Goal: Task Accomplishment & Management: Complete application form

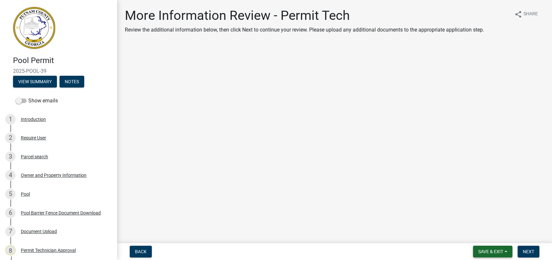
click at [485, 251] on span "Save & Exit" at bounding box center [490, 251] width 25 height 5
click at [492, 237] on button "Save & Exit" at bounding box center [487, 235] width 52 height 16
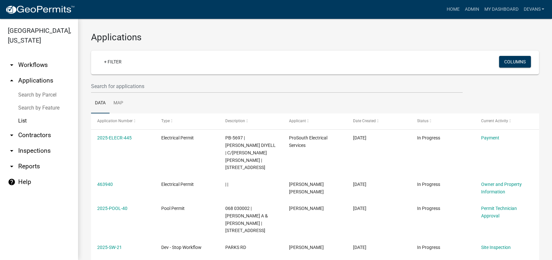
drag, startPoint x: 17, startPoint y: 120, endPoint x: 20, endPoint y: 118, distance: 3.9
click at [17, 120] on link "List" at bounding box center [39, 120] width 78 height 13
click at [47, 81] on link "arrow_drop_up Applications" at bounding box center [39, 81] width 78 height 16
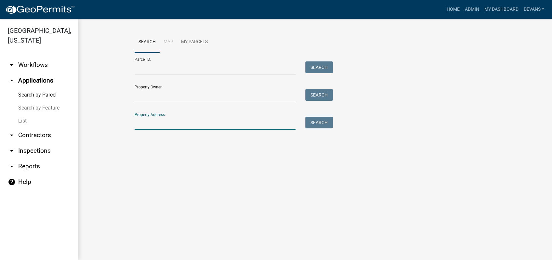
click at [166, 122] on input "Property Address:" at bounding box center [215, 123] width 161 height 13
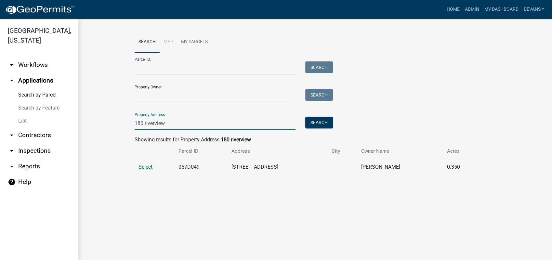
type input "180 riverview"
click at [140, 166] on span "Select" at bounding box center [146, 167] width 14 height 6
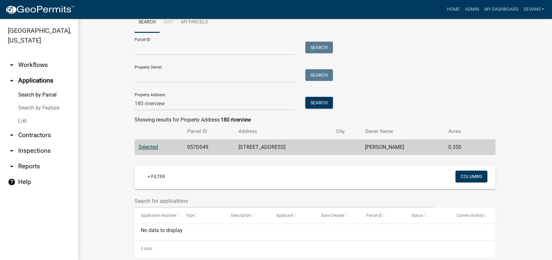
scroll to position [29, 0]
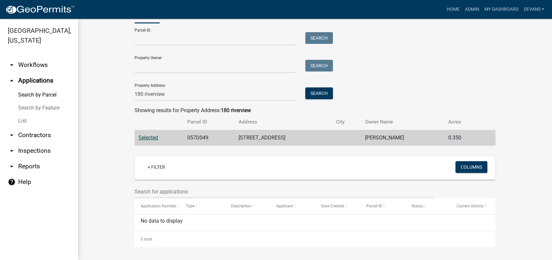
click at [35, 81] on link "arrow_drop_up Applications" at bounding box center [39, 81] width 78 height 16
click at [471, 9] on link "Admin" at bounding box center [472, 9] width 20 height 12
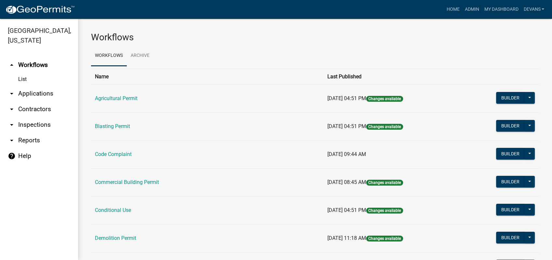
click at [30, 91] on link "arrow_drop_down Applications" at bounding box center [39, 94] width 78 height 16
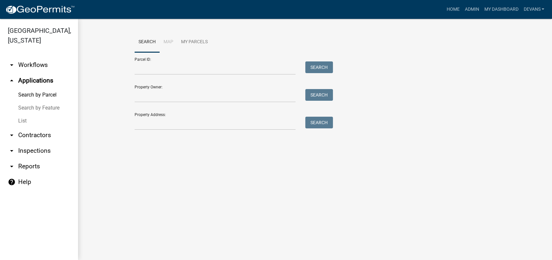
click at [18, 122] on link "List" at bounding box center [39, 120] width 78 height 13
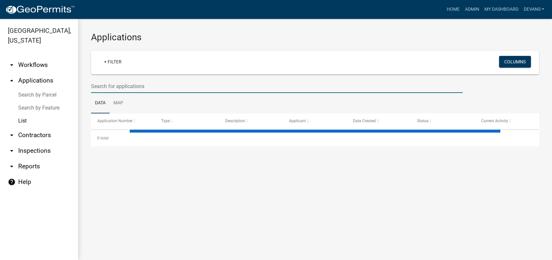
click at [157, 87] on input "text" at bounding box center [277, 86] width 372 height 13
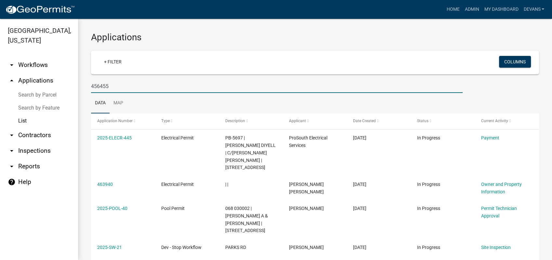
type input "456455"
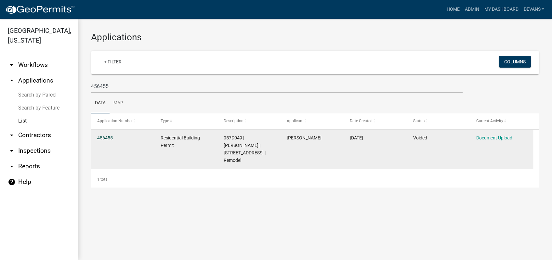
click at [102, 136] on link "456455" at bounding box center [105, 137] width 16 height 5
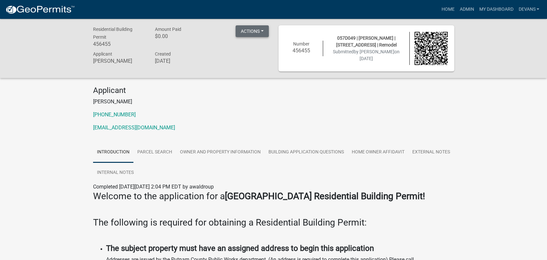
click at [249, 30] on button "Actions" at bounding box center [251, 31] width 33 height 12
click at [250, 50] on link "Unvoid" at bounding box center [261, 49] width 52 height 16
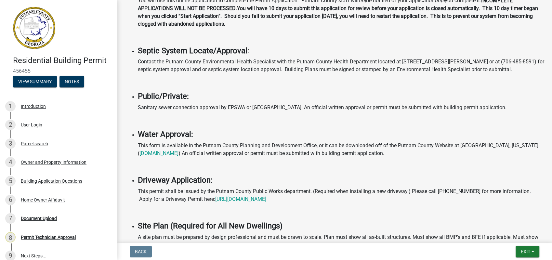
scroll to position [127, 0]
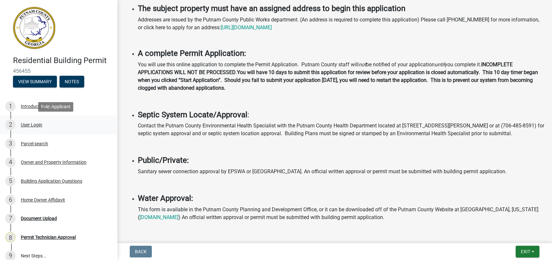
click at [43, 125] on div "2 User Login" at bounding box center [55, 125] width 101 height 10
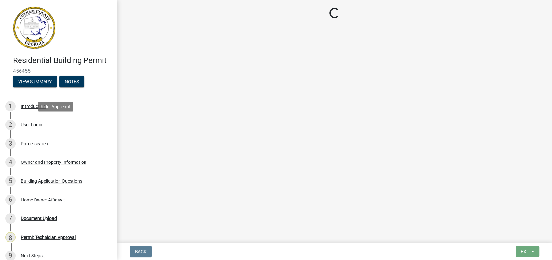
scroll to position [0, 0]
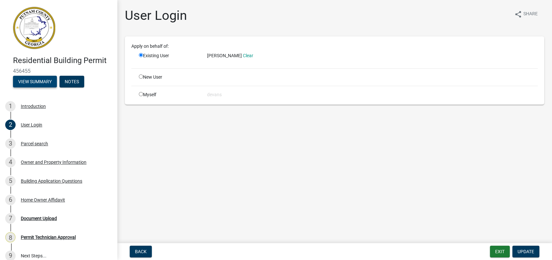
click at [46, 81] on button "View Summary" at bounding box center [35, 82] width 44 height 12
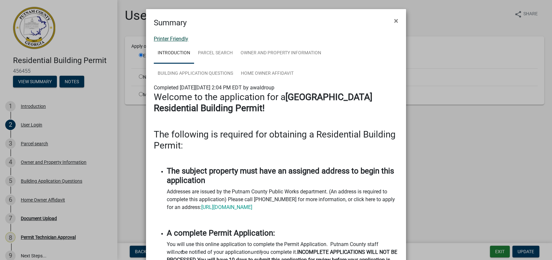
click at [177, 36] on link "Printer Friendly" at bounding box center [171, 39] width 34 height 6
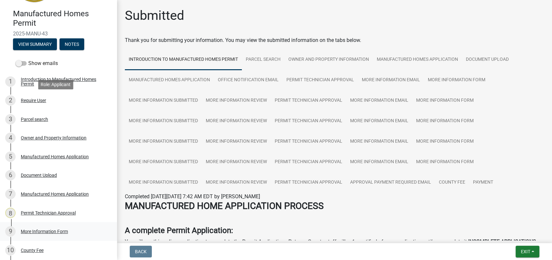
scroll to position [37, 0]
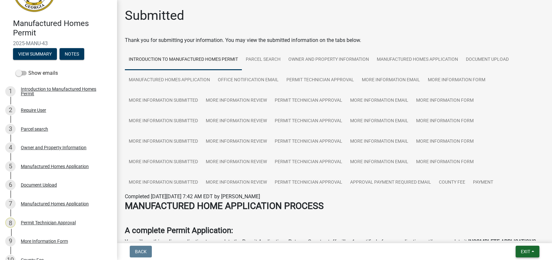
click at [526, 251] on span "Exit" at bounding box center [525, 251] width 9 height 5
click at [526, 235] on button "Save & Exit" at bounding box center [514, 235] width 52 height 16
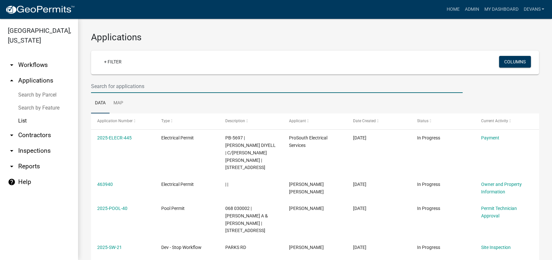
click at [119, 83] on input "text" at bounding box center [277, 86] width 372 height 13
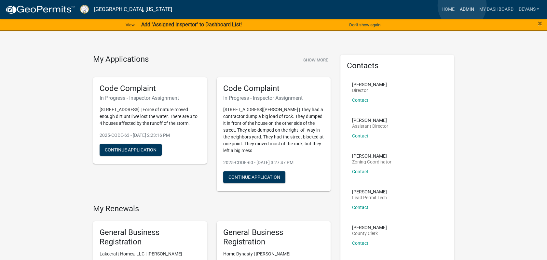
click at [462, 6] on link "Admin" at bounding box center [467, 9] width 20 height 12
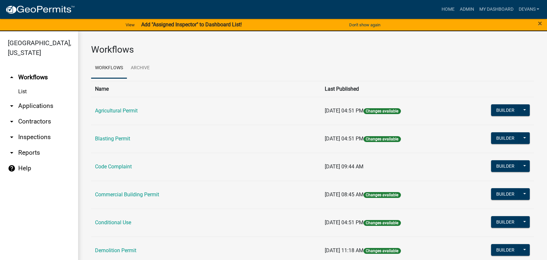
click at [49, 101] on link "arrow_drop_down Applications" at bounding box center [39, 106] width 78 height 16
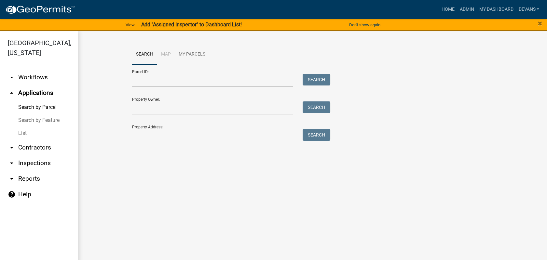
click at [30, 76] on link "arrow_drop_down Workflows" at bounding box center [39, 78] width 78 height 16
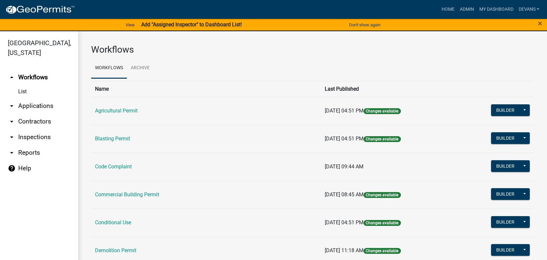
click at [20, 105] on link "arrow_drop_down Applications" at bounding box center [39, 106] width 78 height 16
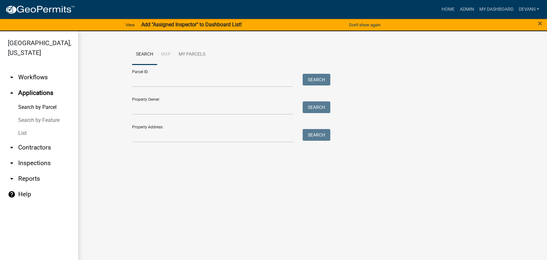
click at [22, 134] on link "List" at bounding box center [39, 133] width 78 height 13
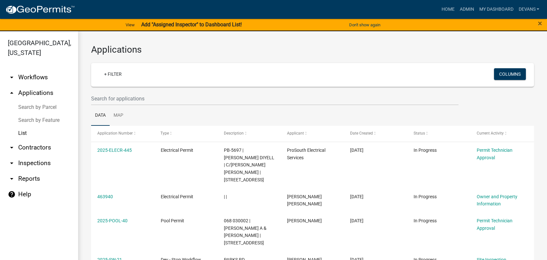
scroll to position [8, 0]
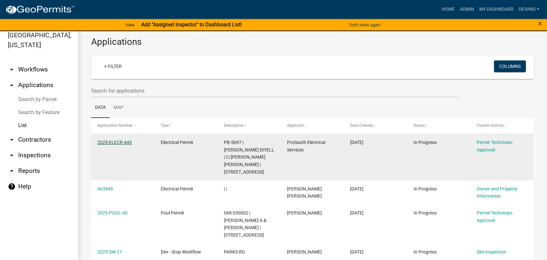
drag, startPoint x: 109, startPoint y: 146, endPoint x: 115, endPoint y: 140, distance: 8.5
click at [109, 146] on div "2025-ELECR-445" at bounding box center [122, 142] width 51 height 7
click at [104, 142] on link "2025-ELECR-445" at bounding box center [114, 142] width 34 height 5
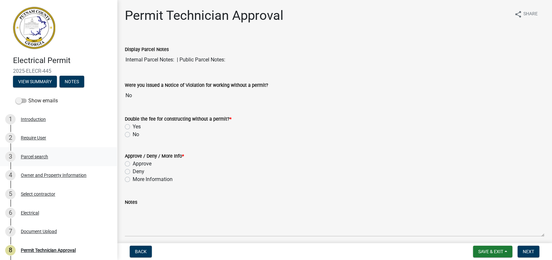
click at [29, 161] on div "3 Parcel search" at bounding box center [55, 157] width 101 height 10
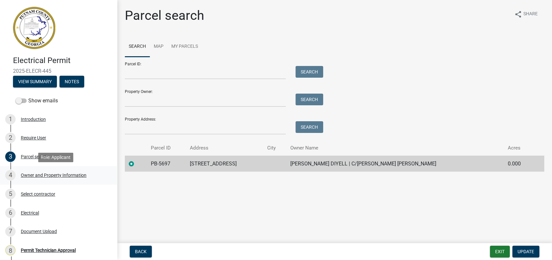
click at [78, 174] on div "Owner and Property Information" at bounding box center [54, 175] width 66 height 5
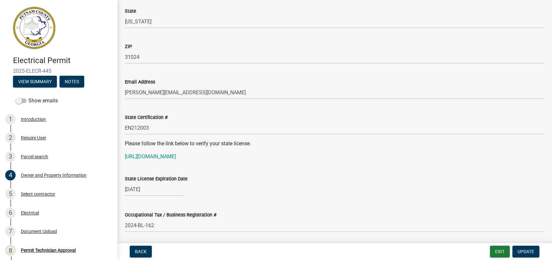
scroll to position [759, 0]
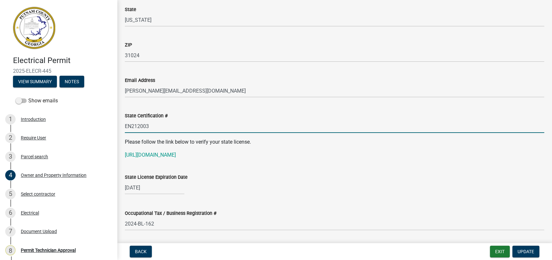
drag, startPoint x: 167, startPoint y: 131, endPoint x: 114, endPoint y: 122, distance: 53.8
click at [114, 122] on div "Electrical Permit 2025-ELECR-445 View Summary Notes Show emails 1 Introduction …" at bounding box center [276, 130] width 552 height 260
click at [156, 155] on link "https://verify.sos.ga.gov/verification/" at bounding box center [150, 155] width 51 height 6
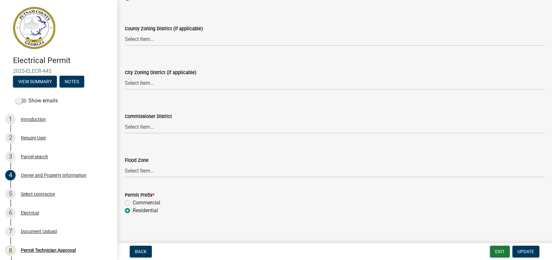
scroll to position [1171, 0]
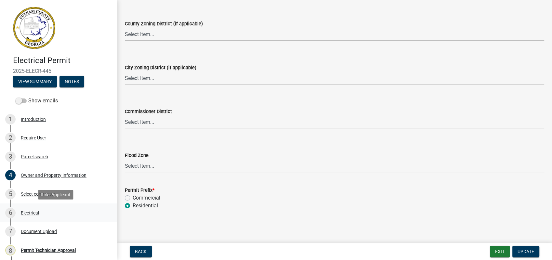
click at [30, 212] on div "Electrical" at bounding box center [30, 213] width 18 height 5
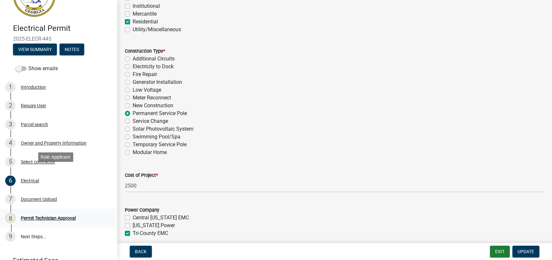
scroll to position [64, 0]
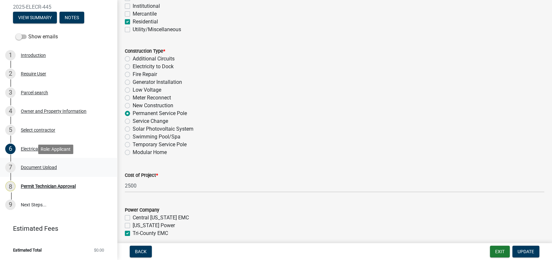
click at [46, 162] on link "7 Document Upload" at bounding box center [58, 167] width 117 height 19
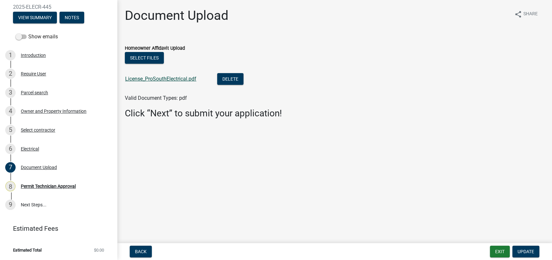
click at [157, 81] on link "License_ProSouthElectrical.pdf" at bounding box center [160, 79] width 71 height 6
click at [50, 108] on div "4 Owner and Property Information" at bounding box center [55, 111] width 101 height 10
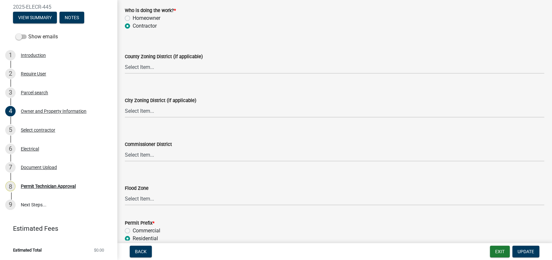
scroll to position [1171, 0]
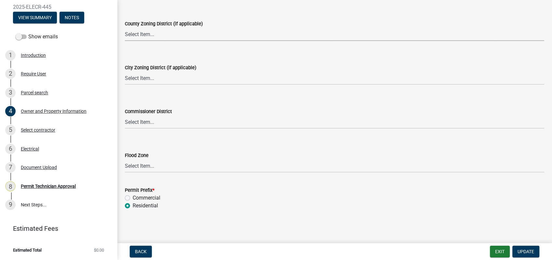
click at [143, 35] on select "Select Item... AG-1 R-1R R-1 R-2 MHP RM-1 RM-3 C-1 C-2 I-M PUD N/A" at bounding box center [335, 34] width 420 height 13
click at [125, 28] on select "Select Item... AG-1 R-1R R-1 R-2 MHP RM-1 RM-3 C-1 C-2 I-M PUD N/A" at bounding box center [335, 34] width 420 height 13
select select "80100159-6fdd-4158-8c83-00050ee7ca6b"
click at [144, 124] on select "Select Item... District 1 District 2 District 3 District 4" at bounding box center [335, 121] width 420 height 13
click at [125, 115] on select "Select Item... District 1 District 2 District 3 District 4" at bounding box center [335, 121] width 420 height 13
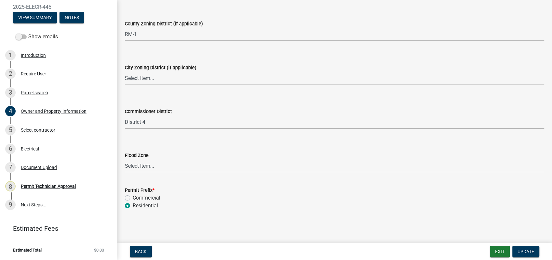
select select "295c155f-de53-4b68-9fdd-08c8883e9b6f"
click at [524, 252] on span "Update" at bounding box center [526, 251] width 17 height 5
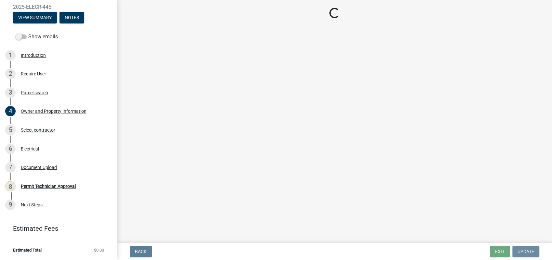
scroll to position [0, 0]
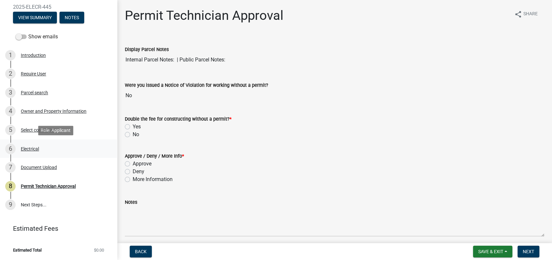
click at [35, 147] on div "Electrical" at bounding box center [30, 149] width 18 height 5
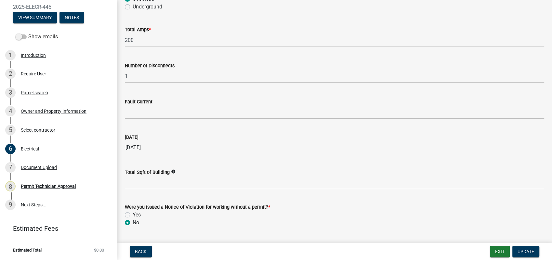
scroll to position [655, 0]
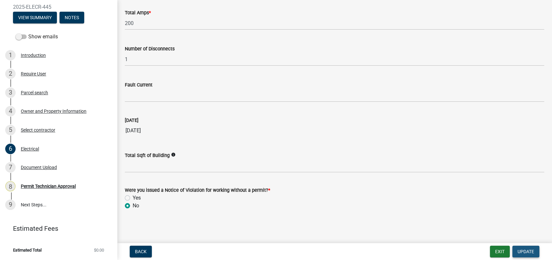
click at [529, 248] on button "Update" at bounding box center [526, 252] width 27 height 12
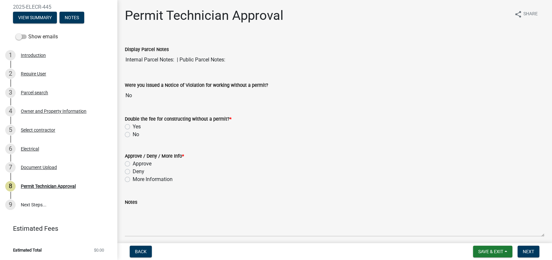
click at [133, 134] on label "No" at bounding box center [136, 135] width 7 height 8
click at [133, 134] on input "No" at bounding box center [135, 133] width 4 height 4
radio input "true"
click at [133, 163] on label "Approve" at bounding box center [142, 164] width 19 height 8
click at [133, 163] on input "Approve" at bounding box center [135, 162] width 4 height 4
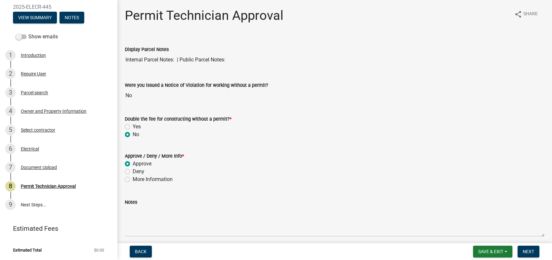
radio input "true"
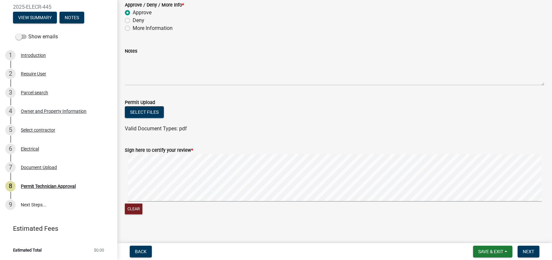
scroll to position [157, 0]
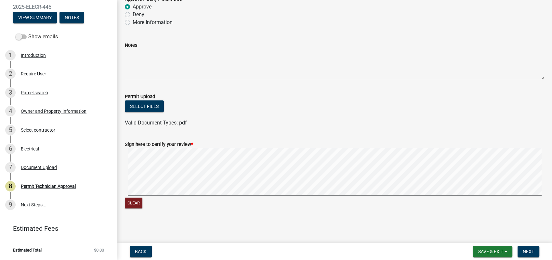
drag, startPoint x: 298, startPoint y: 146, endPoint x: 273, endPoint y: 146, distance: 25.0
click at [273, 146] on div "Sign here to certify your review *" at bounding box center [335, 145] width 420 height 8
click at [132, 202] on button "Clear" at bounding box center [134, 203] width 18 height 11
click at [279, 196] on signature-pad at bounding box center [335, 172] width 420 height 49
click at [528, 253] on span "Next" at bounding box center [528, 251] width 11 height 5
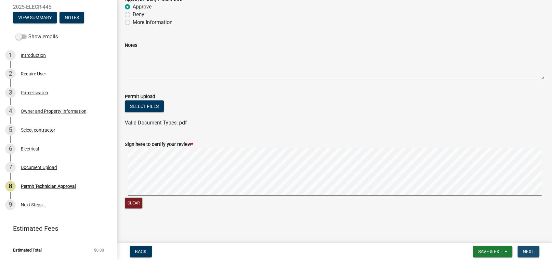
scroll to position [0, 0]
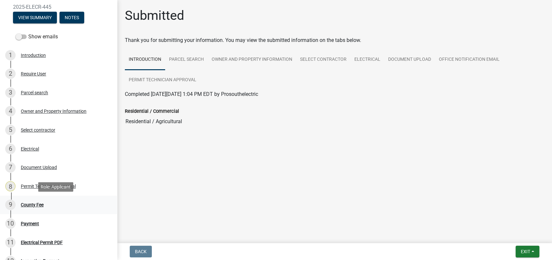
click at [33, 207] on div "County Fee" at bounding box center [32, 205] width 23 height 5
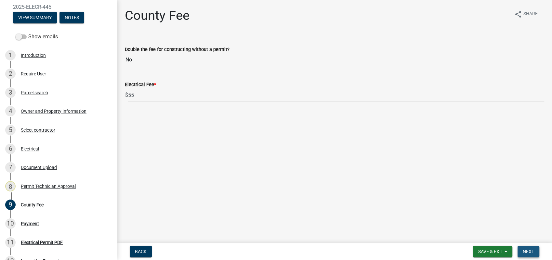
click at [527, 254] on span "Next" at bounding box center [528, 251] width 11 height 5
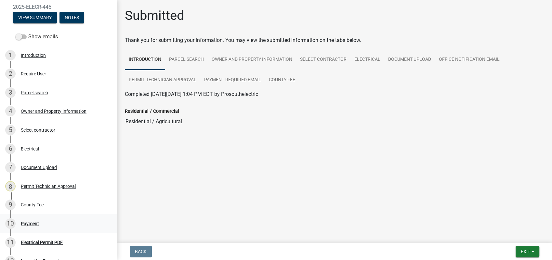
click at [26, 225] on div "Payment" at bounding box center [30, 223] width 18 height 5
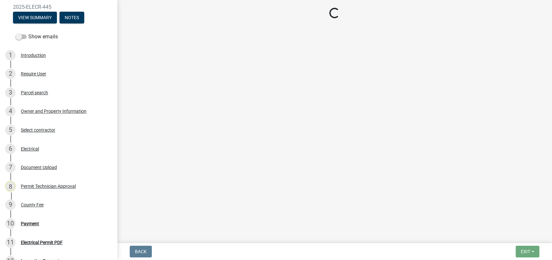
select select "3: 3"
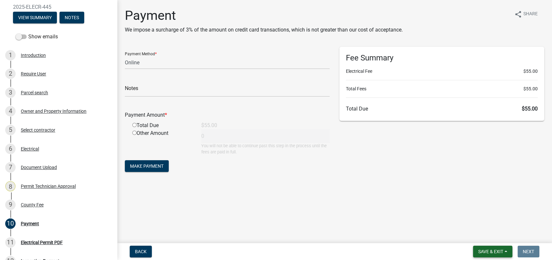
click at [487, 247] on button "Save & Exit" at bounding box center [492, 252] width 39 height 12
click at [485, 234] on button "Save & Exit" at bounding box center [487, 235] width 52 height 16
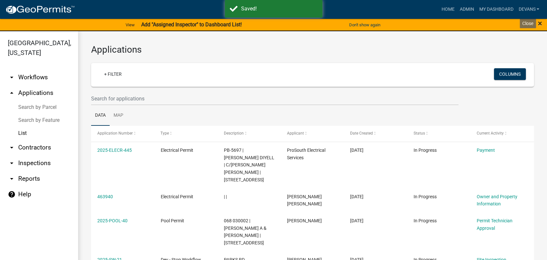
click at [540, 26] on span "×" at bounding box center [540, 23] width 4 height 9
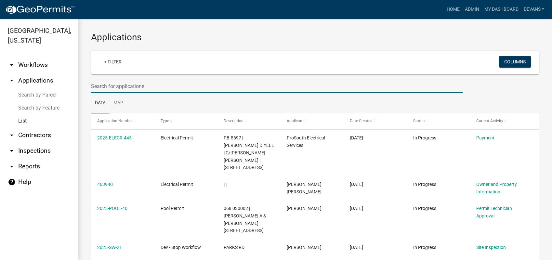
click at [129, 86] on input "text" at bounding box center [277, 86] width 372 height 13
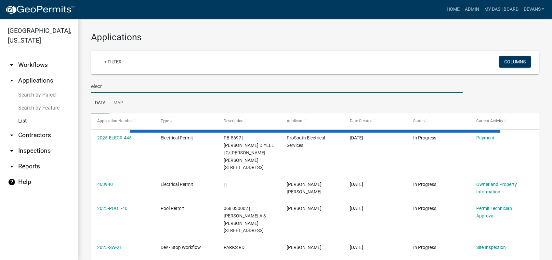
type input "elecr"
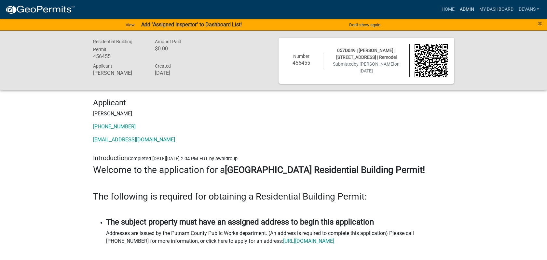
click at [464, 8] on link "Admin" at bounding box center [467, 9] width 20 height 12
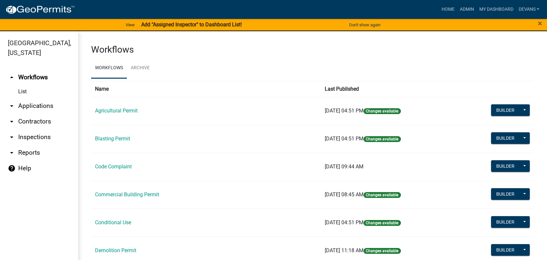
click at [27, 89] on link "List" at bounding box center [39, 91] width 78 height 13
click at [36, 104] on link "arrow_drop_down Applications" at bounding box center [39, 106] width 78 height 16
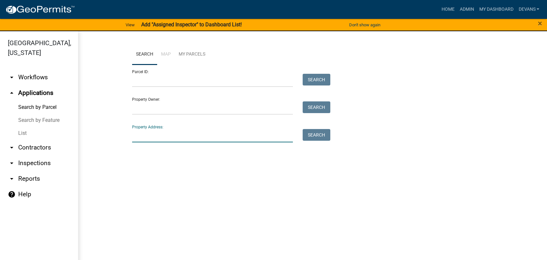
click at [143, 135] on input "Property Address:" at bounding box center [212, 135] width 161 height 13
type input "180 riverview"
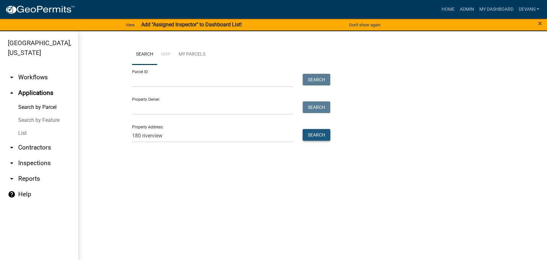
click at [311, 133] on button "Search" at bounding box center [316, 135] width 28 height 12
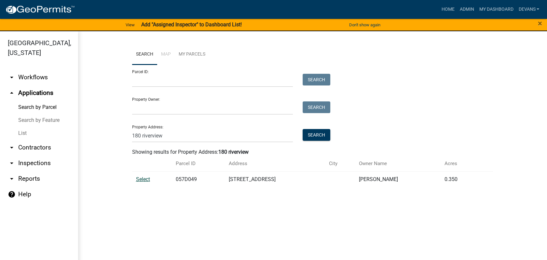
click at [143, 178] on span "Select" at bounding box center [143, 179] width 14 height 6
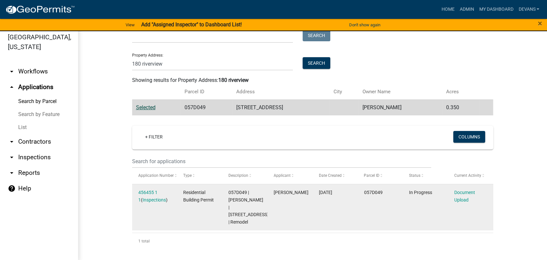
scroll to position [8, 0]
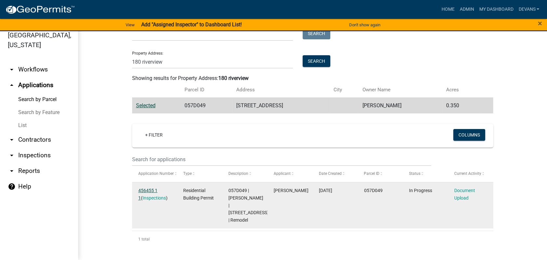
click at [143, 189] on link "456455 1 1" at bounding box center [147, 194] width 19 height 13
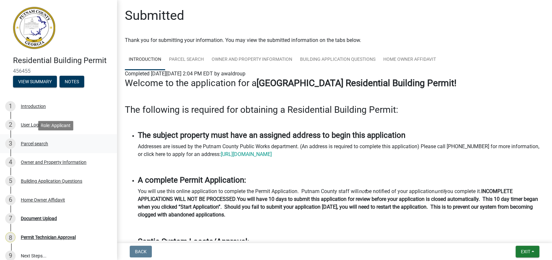
click at [43, 146] on div "3 Parcel search" at bounding box center [55, 144] width 101 height 10
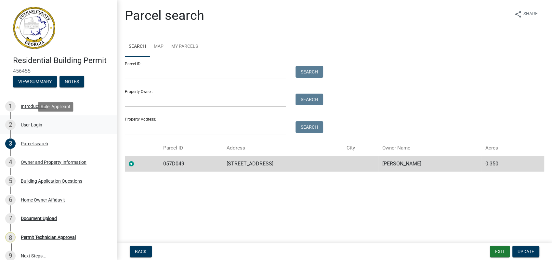
click at [37, 125] on div "User Login" at bounding box center [31, 125] width 21 height 5
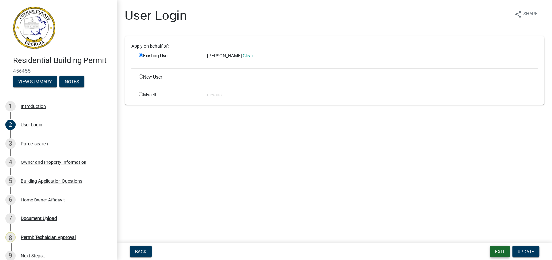
click at [499, 250] on button "Exit" at bounding box center [500, 252] width 20 height 12
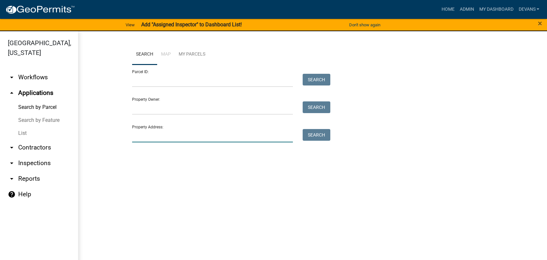
click at [191, 138] on input "Property Address:" at bounding box center [212, 135] width 161 height 13
type input "180 riverview"
click at [311, 133] on button "Search" at bounding box center [316, 135] width 28 height 12
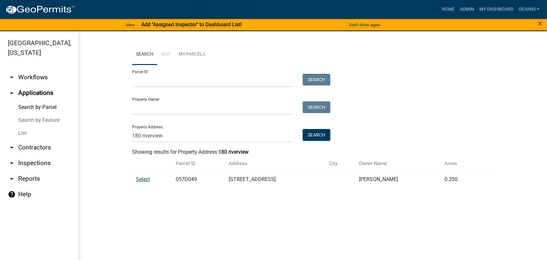
click at [138, 181] on span "Select" at bounding box center [143, 179] width 14 height 6
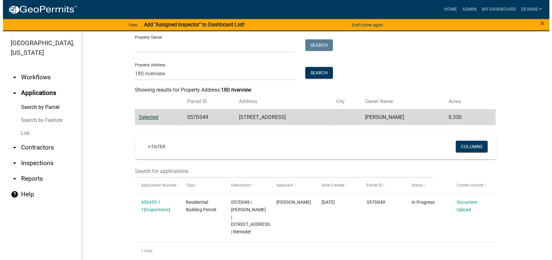
scroll to position [66, 0]
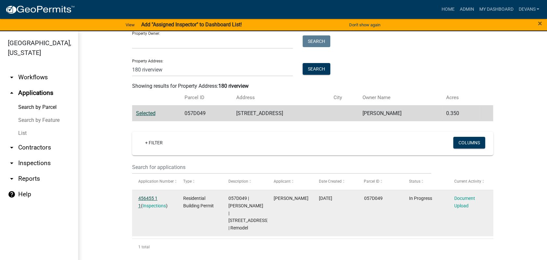
click at [144, 198] on link "456455 1 1" at bounding box center [147, 202] width 19 height 13
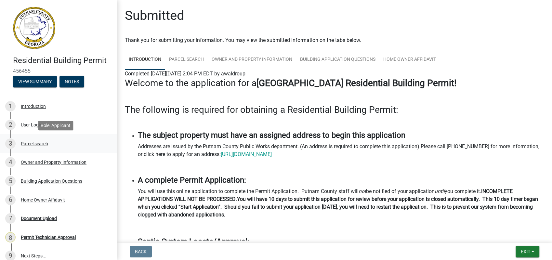
click at [32, 144] on div "Parcel search" at bounding box center [34, 143] width 27 height 5
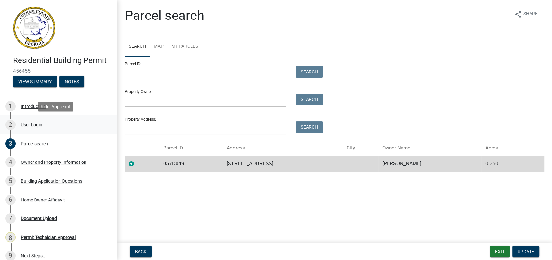
click at [38, 127] on div "User Login" at bounding box center [31, 125] width 21 height 5
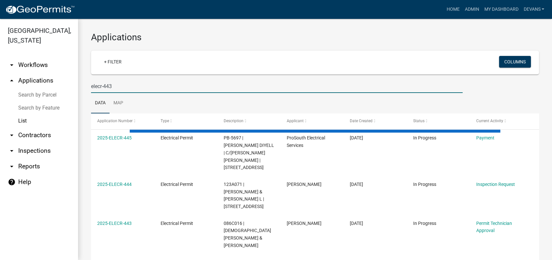
type input "elecr-443"
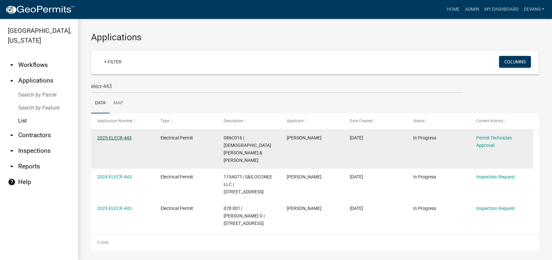
click at [110, 138] on link "2025-ELECR-443" at bounding box center [114, 137] width 34 height 5
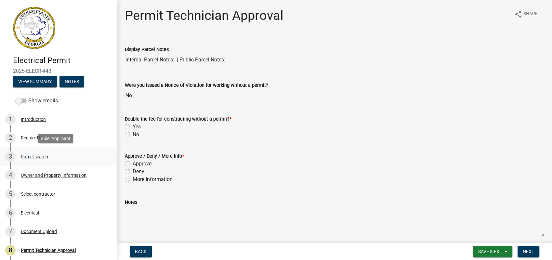
click at [34, 157] on div "Parcel search" at bounding box center [34, 156] width 27 height 5
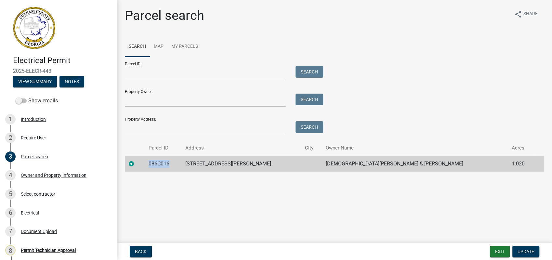
drag, startPoint x: 183, startPoint y: 161, endPoint x: 158, endPoint y: 162, distance: 24.7
click at [158, 162] on td "086C016" at bounding box center [163, 164] width 37 height 16
drag, startPoint x: 158, startPoint y: 162, endPoint x: 167, endPoint y: 163, distance: 8.2
copy td "086C016"
click at [26, 173] on div "Owner and Property Information" at bounding box center [54, 175] width 66 height 5
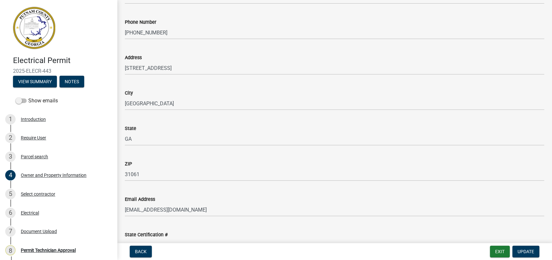
scroll to position [687, 0]
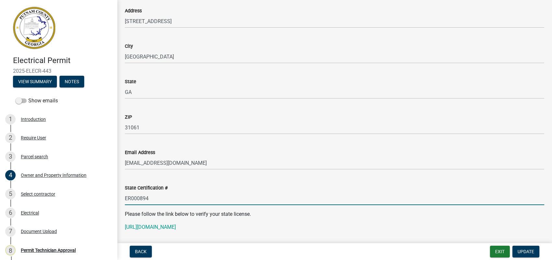
drag, startPoint x: 151, startPoint y: 202, endPoint x: 118, endPoint y: 200, distance: 32.9
click at [118, 200] on div "Owner and Property Information share Share Property Information Applicant Name …" at bounding box center [334, 13] width 435 height 1385
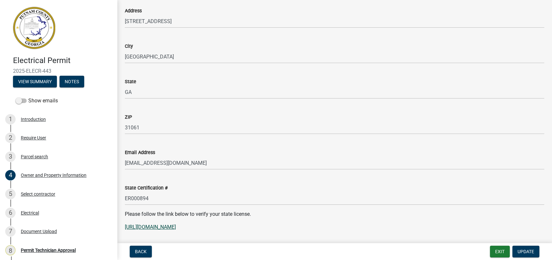
click at [173, 226] on link "[URL][DOMAIN_NAME]" at bounding box center [150, 227] width 51 height 6
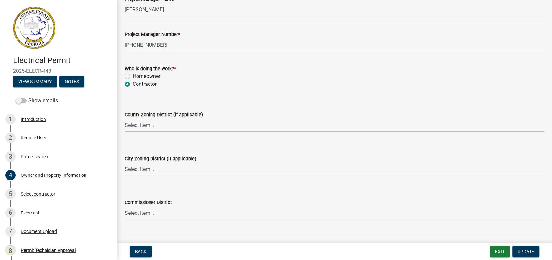
scroll to position [1084, 0]
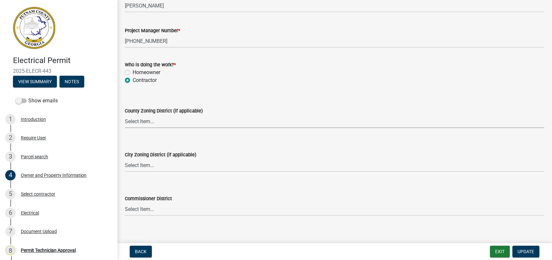
click at [132, 119] on select "Select Item... AG-1 R-1R R-1 R-2 MHP RM-1 RM-3 C-1 C-2 I-M PUD N/A" at bounding box center [335, 121] width 420 height 13
click at [125, 115] on select "Select Item... AG-1 R-1R R-1 R-2 MHP RM-1 RM-3 C-1 C-2 I-M PUD N/A" at bounding box center [335, 121] width 420 height 13
select select "34fe85c2-5f76-4343-b6bb-8ca387e0bed7"
click at [149, 167] on select "Select Item... A-1 A-2 R-1 R-2 R-3 R-4 MHP C-1 C-2 I-1 I-2 DB FH H-P N/A" at bounding box center [335, 165] width 420 height 13
click at [125, 159] on select "Select Item... A-1 A-2 R-1 R-2 R-3 R-4 MHP C-1 C-2 I-1 I-2 DB FH H-P N/A" at bounding box center [335, 165] width 420 height 13
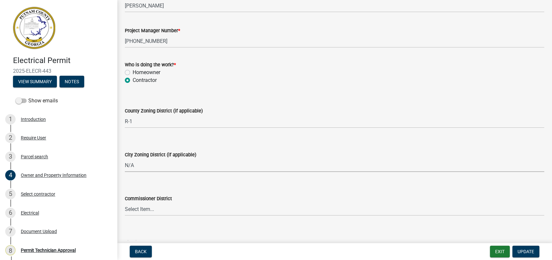
select select "83394b22-4a11-496c-8e5c-75ade2e72faf"
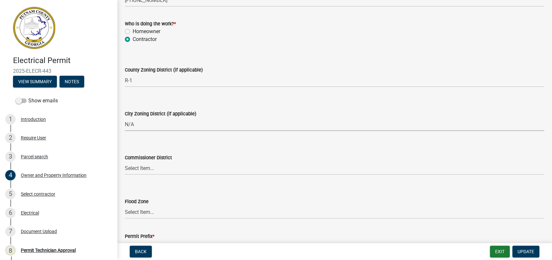
scroll to position [1171, 0]
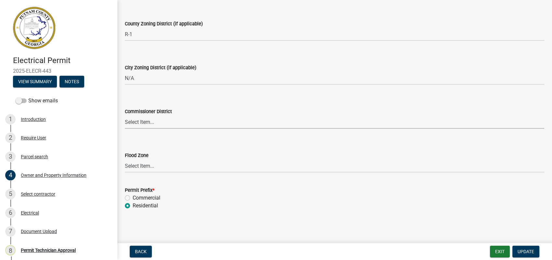
click at [136, 115] on select "Select Item... District 1 District 2 District 3 District 4" at bounding box center [335, 121] width 420 height 13
click at [125, 115] on select "Select Item... District 1 District 2 District 3 District 4" at bounding box center [335, 121] width 420 height 13
select select "295c155f-de53-4b68-9fdd-08c8883e9b6f"
click at [529, 252] on span "Update" at bounding box center [526, 251] width 17 height 5
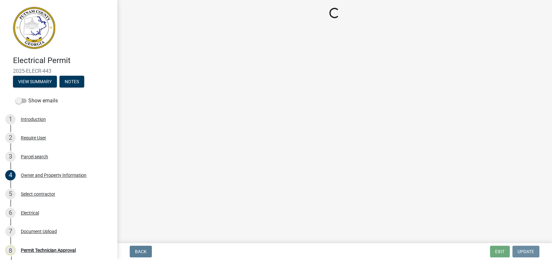
scroll to position [0, 0]
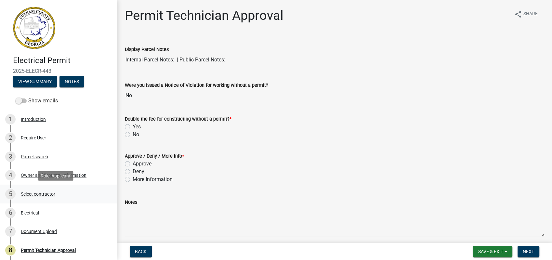
click at [32, 194] on div "Select contractor" at bounding box center [38, 194] width 34 height 5
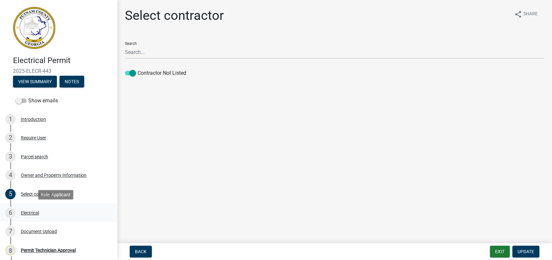
click at [23, 214] on div "Electrical" at bounding box center [30, 213] width 18 height 5
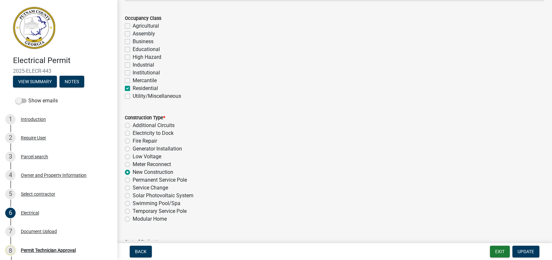
scroll to position [149, 0]
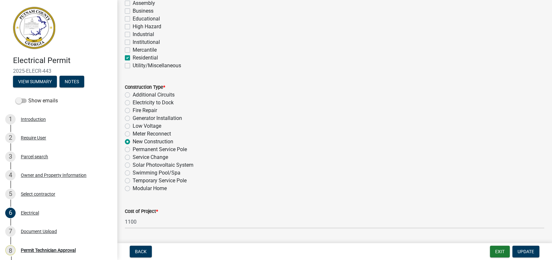
click at [133, 148] on label "Permanent Service Pole" at bounding box center [160, 150] width 54 height 8
click at [133, 148] on input "Permanent Service Pole" at bounding box center [135, 148] width 4 height 4
radio input "true"
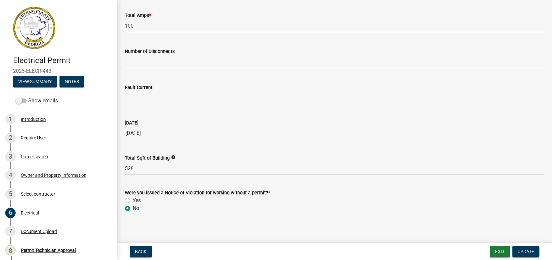
scroll to position [655, 0]
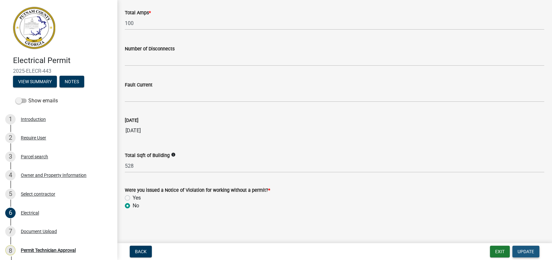
click at [514, 250] on button "Update" at bounding box center [526, 252] width 27 height 12
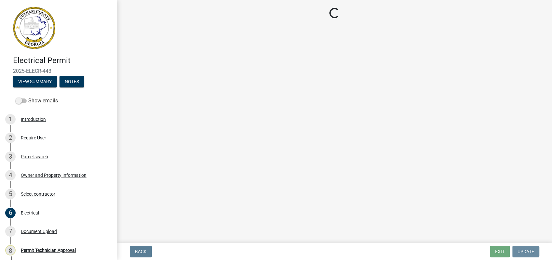
scroll to position [0, 0]
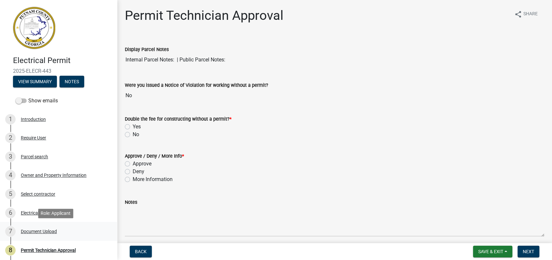
click at [38, 231] on div "Document Upload" at bounding box center [39, 231] width 36 height 5
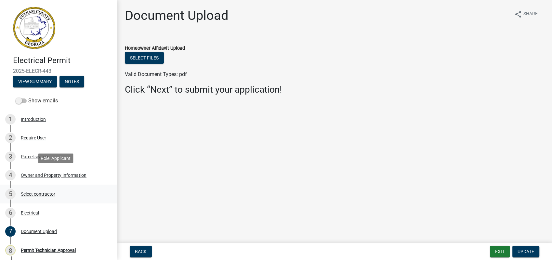
scroll to position [64, 0]
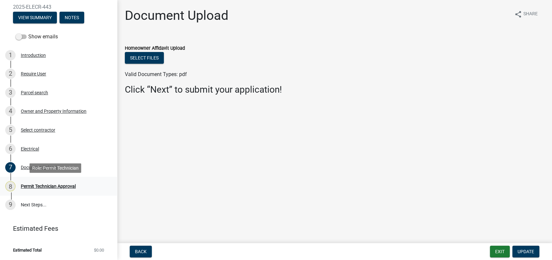
click at [50, 185] on div "Permit Technician Approval" at bounding box center [48, 186] width 55 height 5
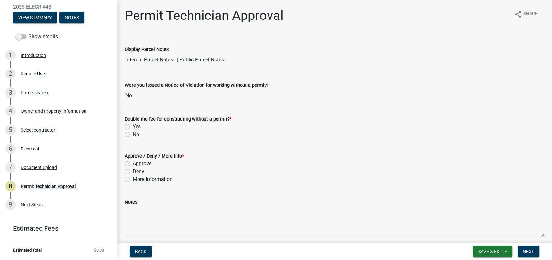
click at [133, 133] on label "No" at bounding box center [136, 135] width 7 height 8
click at [133, 133] on input "No" at bounding box center [135, 133] width 4 height 4
radio input "true"
click at [133, 166] on label "Approve" at bounding box center [142, 164] width 19 height 8
click at [133, 164] on input "Approve" at bounding box center [135, 162] width 4 height 4
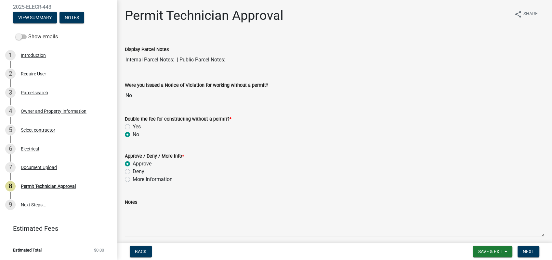
radio input "true"
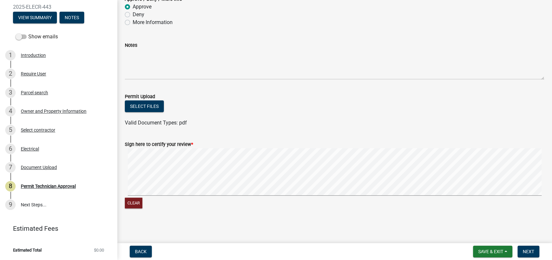
click at [295, 196] on signature-pad at bounding box center [335, 172] width 420 height 49
drag, startPoint x: 534, startPoint y: 245, endPoint x: 533, endPoint y: 250, distance: 4.9
click at [533, 250] on wm-app "Electrical Permit 2025-ELECR-443 View Summary Notes Show emails 1 Introduction …" at bounding box center [276, 130] width 552 height 260
click at [526, 249] on span "Next" at bounding box center [528, 251] width 11 height 5
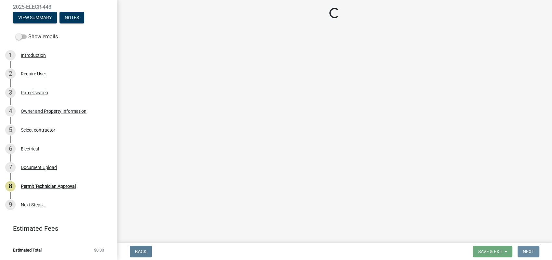
scroll to position [0, 0]
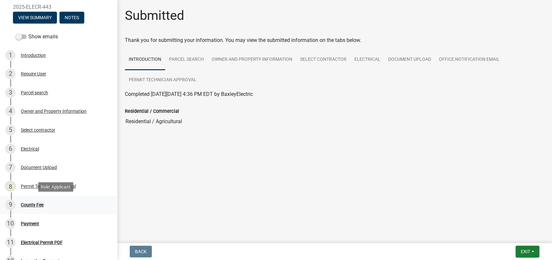
click at [29, 205] on div "County Fee" at bounding box center [32, 205] width 23 height 5
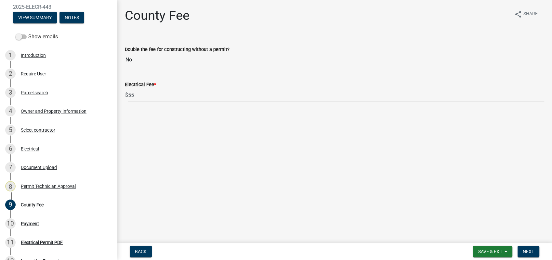
click at [523, 246] on nav "Back Save & Exit Save Save & Exit Next" at bounding box center [334, 251] width 435 height 17
click at [525, 252] on span "Next" at bounding box center [528, 251] width 11 height 5
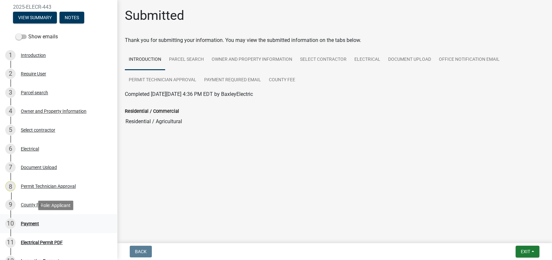
click at [33, 223] on div "Payment" at bounding box center [30, 223] width 18 height 5
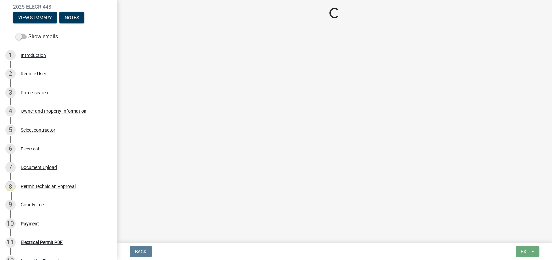
select select "3: 3"
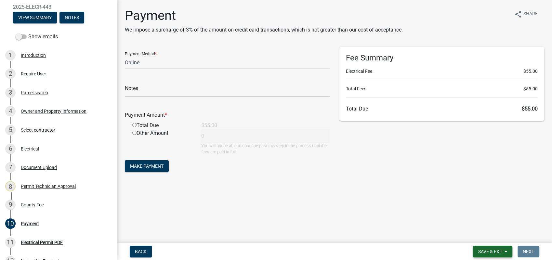
click at [495, 249] on span "Save & Exit" at bounding box center [490, 251] width 25 height 5
click at [492, 235] on button "Save & Exit" at bounding box center [487, 235] width 52 height 16
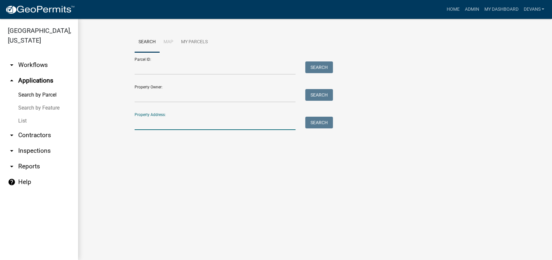
click at [145, 124] on input "Property Address:" at bounding box center [215, 123] width 161 height 13
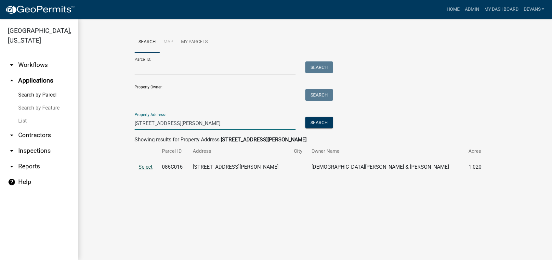
type input "[STREET_ADDRESS][PERSON_NAME]"
click at [143, 164] on span "Select" at bounding box center [146, 167] width 14 height 6
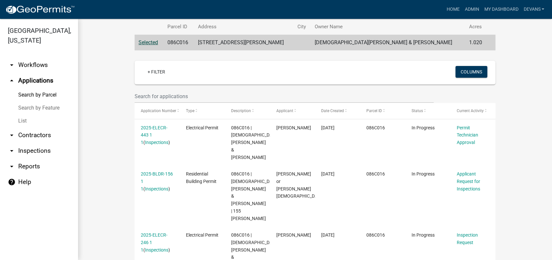
scroll to position [125, 0]
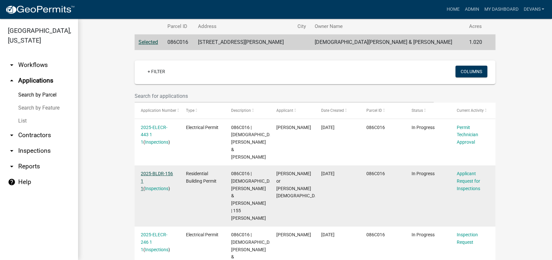
click at [150, 171] on link "2025-BLDR-156 1 1" at bounding box center [157, 181] width 32 height 20
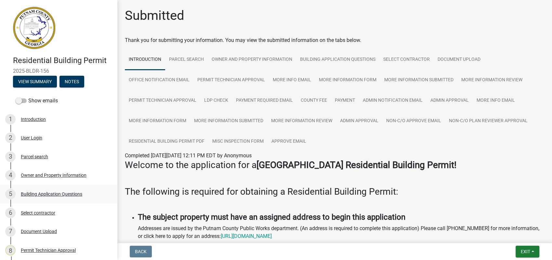
click at [47, 193] on div "Building Application Questions" at bounding box center [51, 194] width 61 height 5
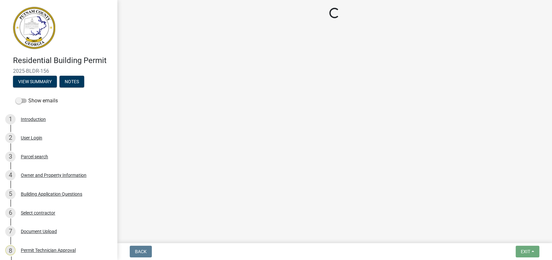
select select "66c6023b-7b80-4b39-890f-2b3c562deced"
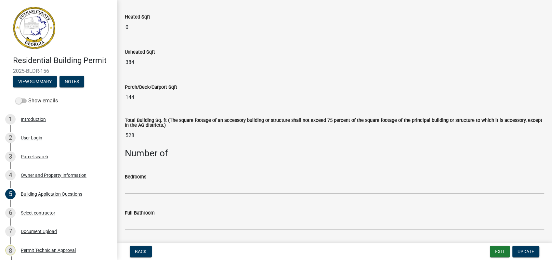
scroll to position [289, 0]
